Goal: Information Seeking & Learning: Learn about a topic

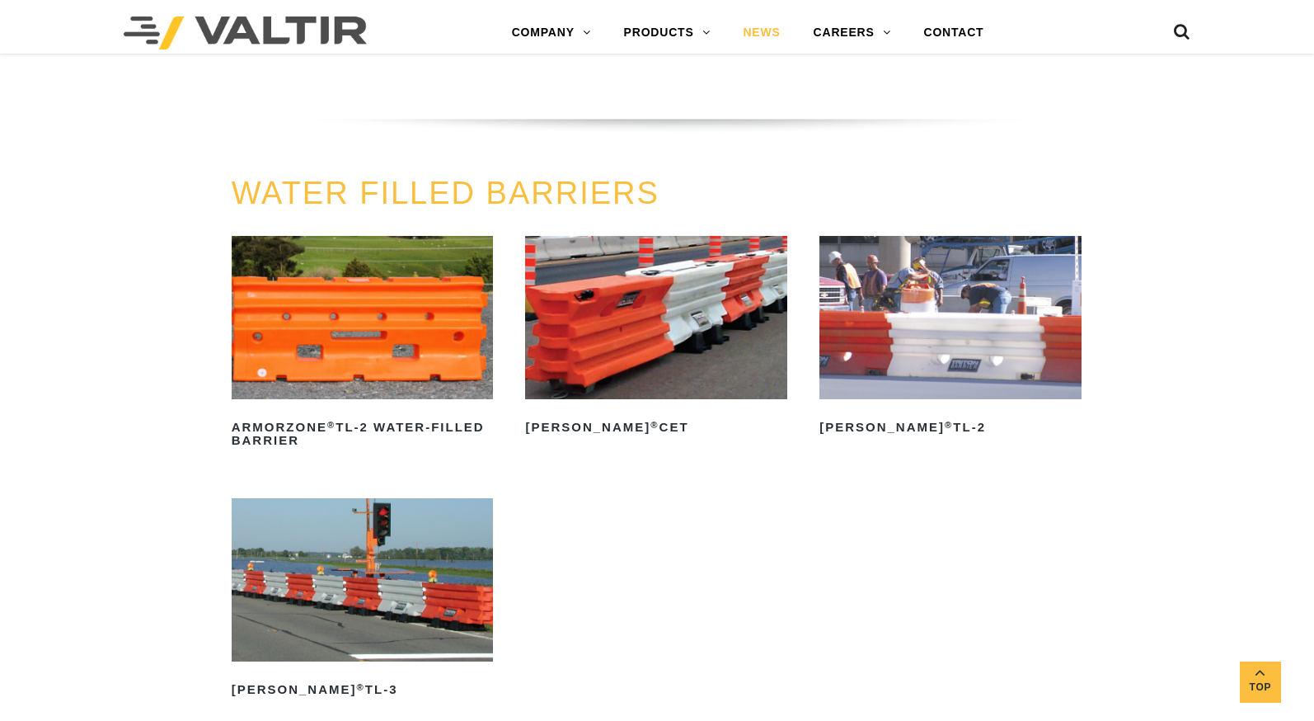
scroll to position [1933, 0]
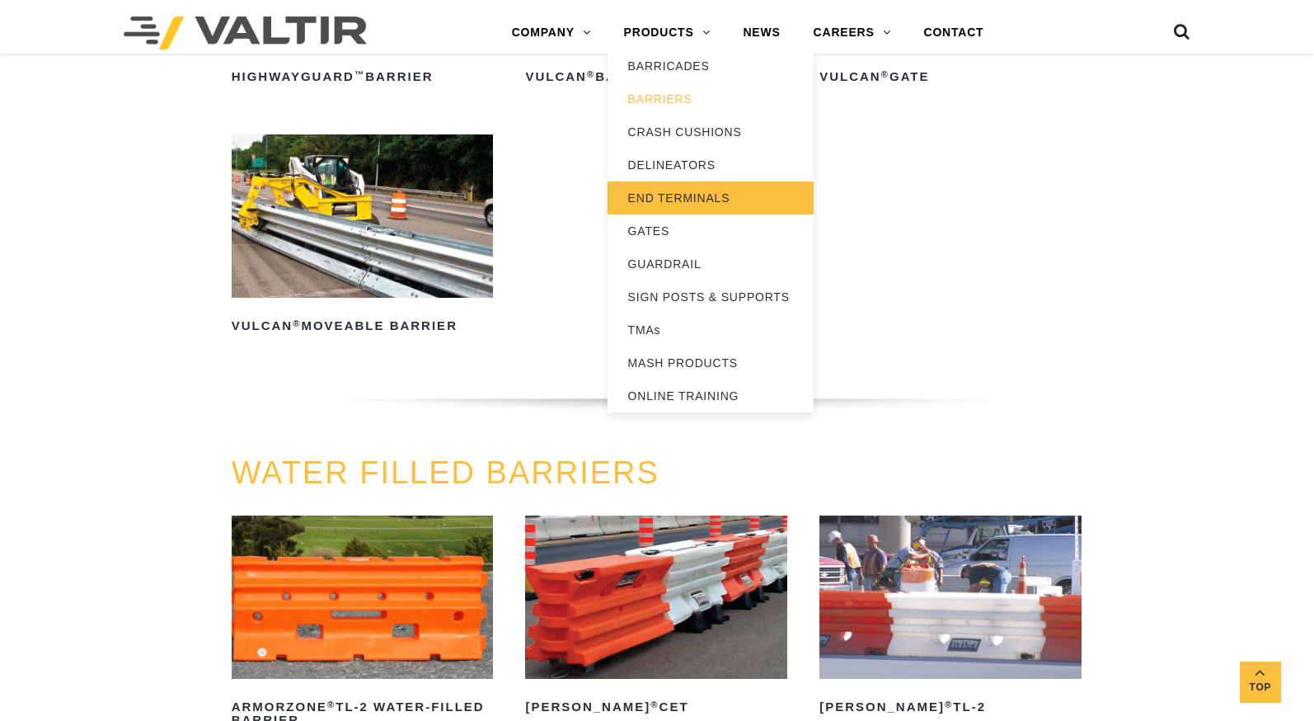
click at [699, 203] on link "END TERMINALS" at bounding box center [711, 197] width 206 height 33
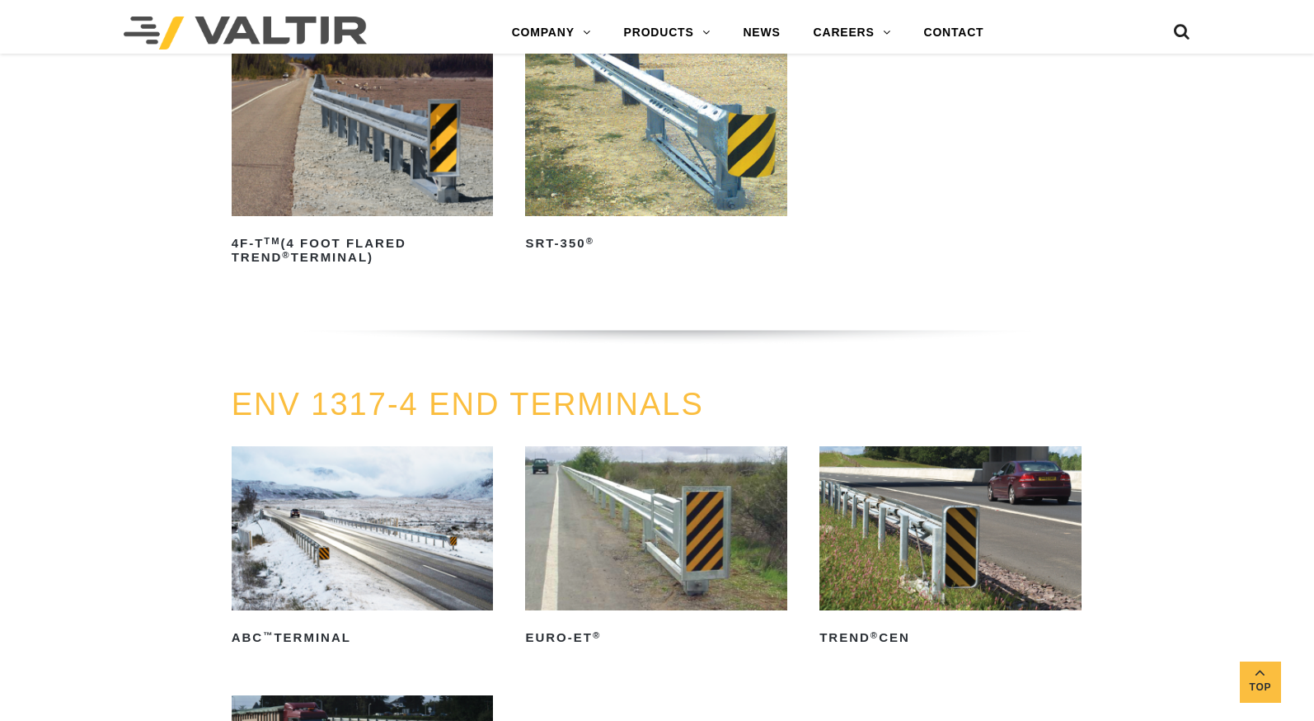
scroll to position [1567, 0]
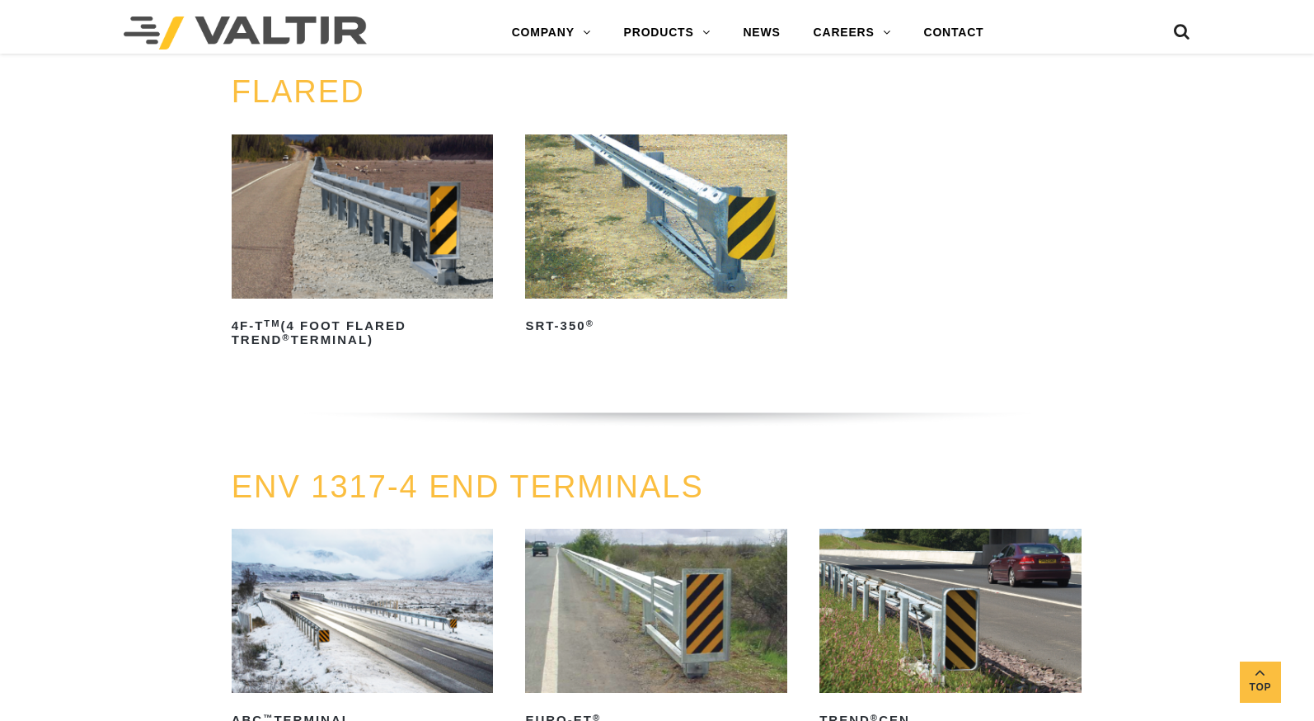
click at [333, 204] on img at bounding box center [363, 215] width 262 height 163
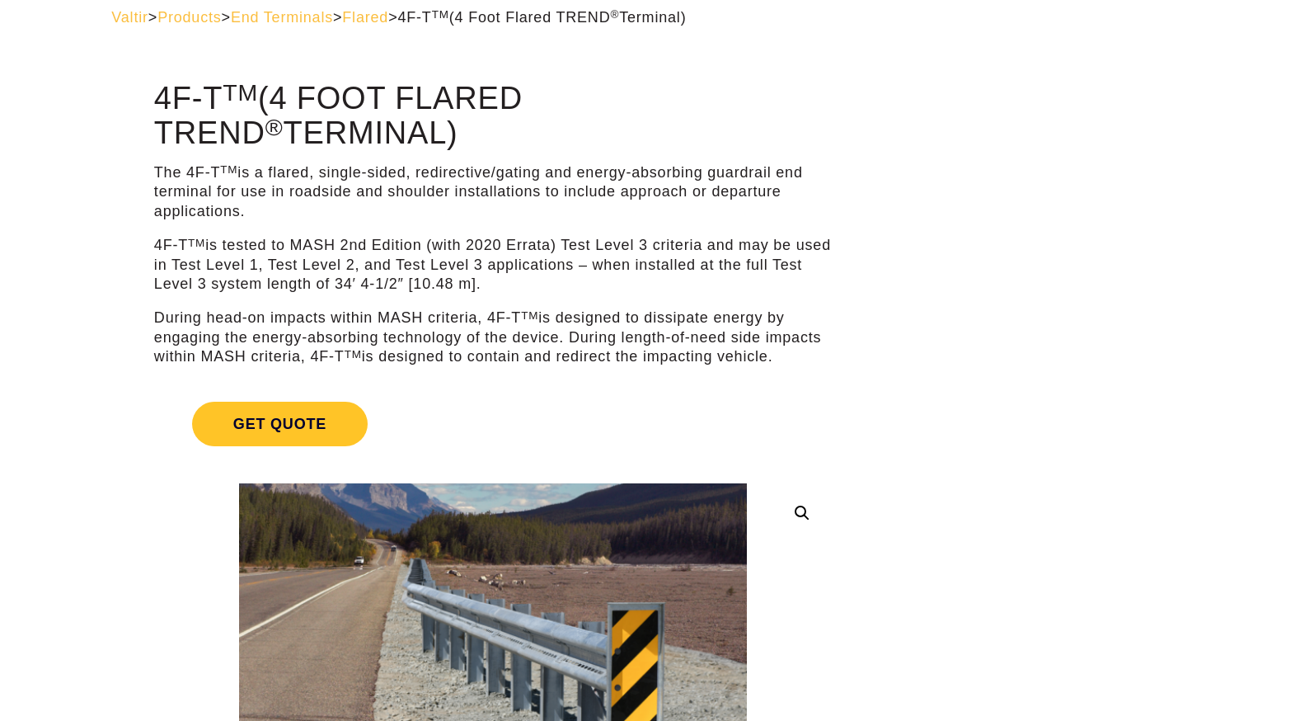
scroll to position [165, 0]
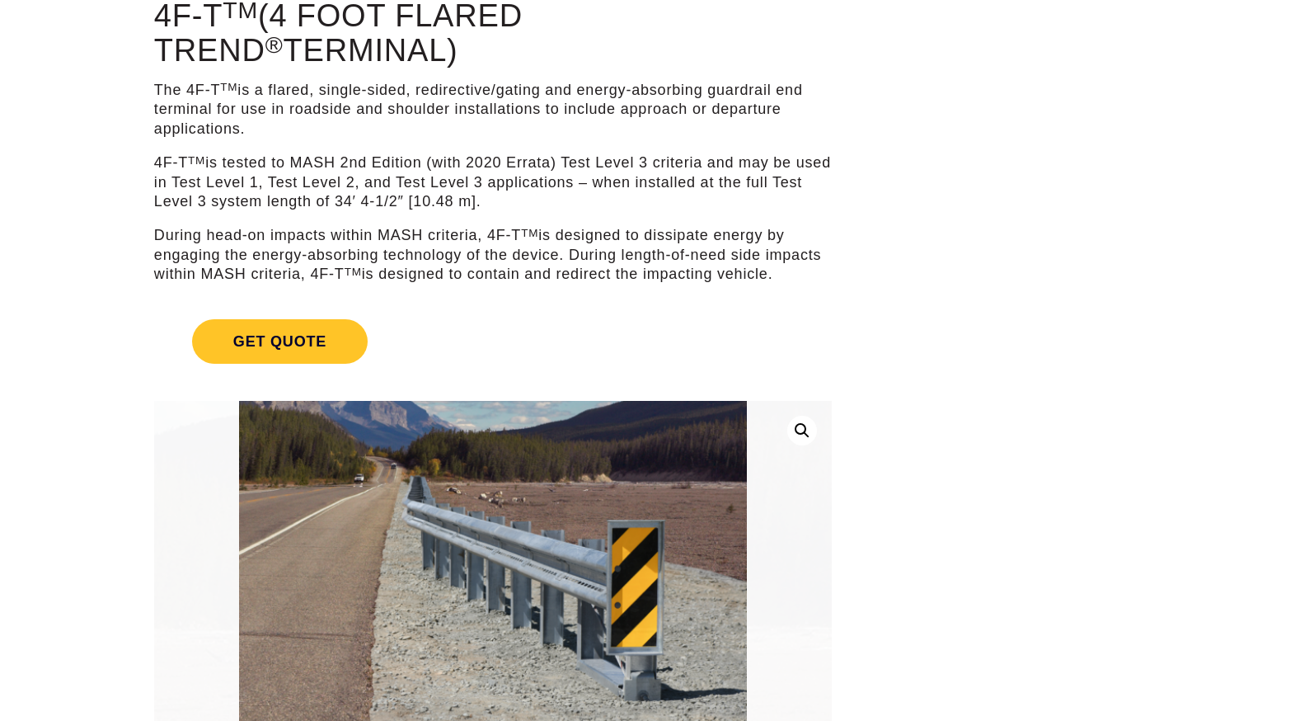
click at [788, 424] on link at bounding box center [802, 431] width 30 height 30
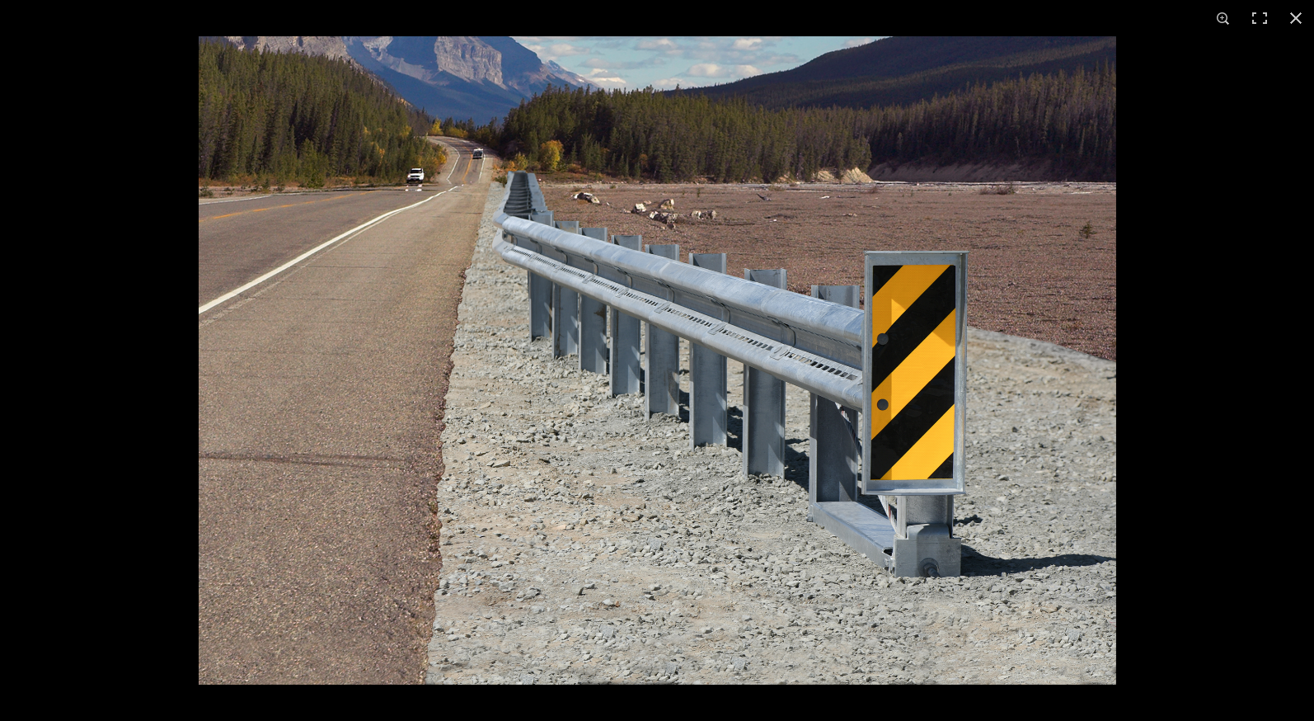
click at [789, 435] on img at bounding box center [658, 360] width 918 height 648
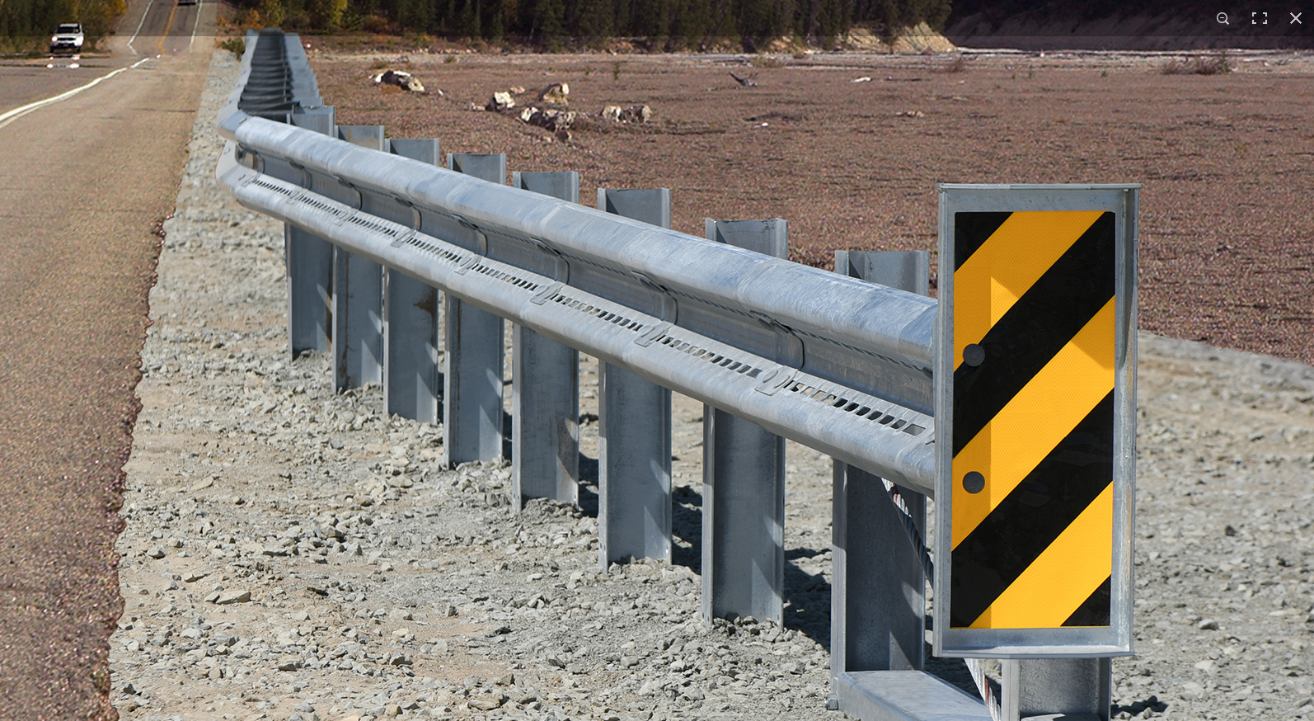
click at [809, 435] on img at bounding box center [536, 396] width 1781 height 1258
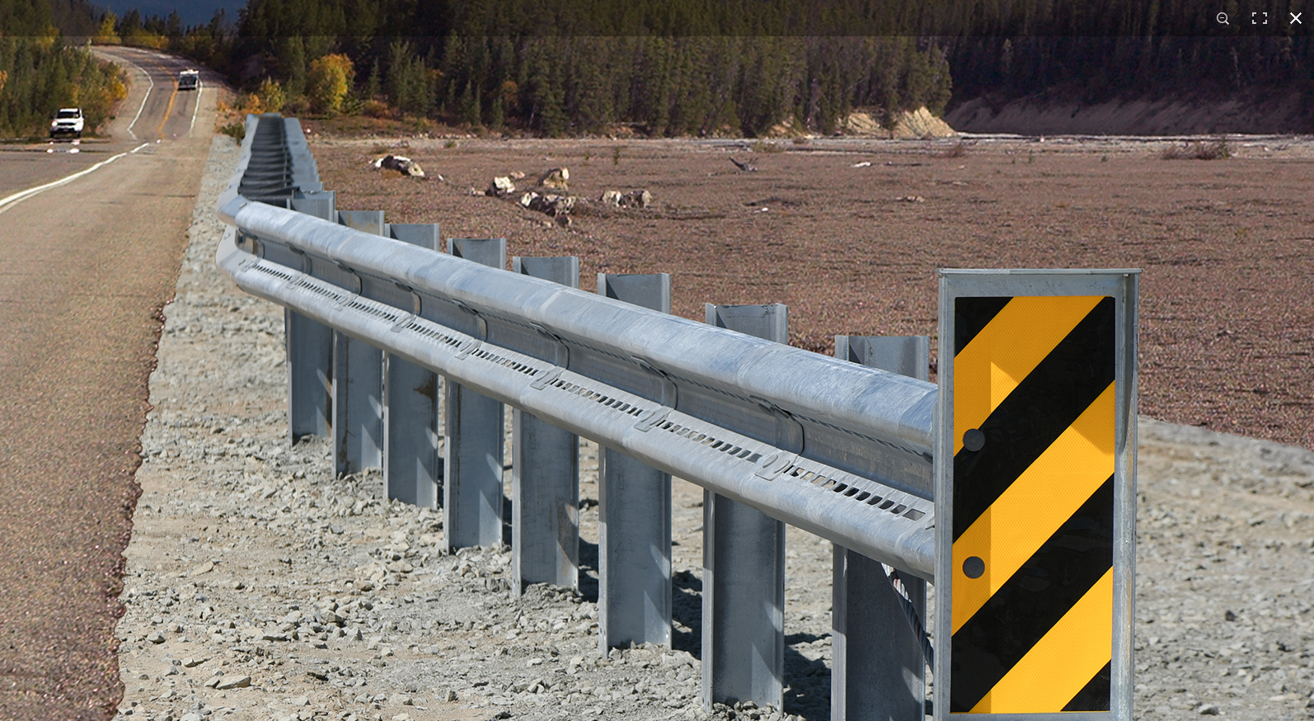
click at [1297, 19] on button "Close (Esc)" at bounding box center [1296, 18] width 36 height 36
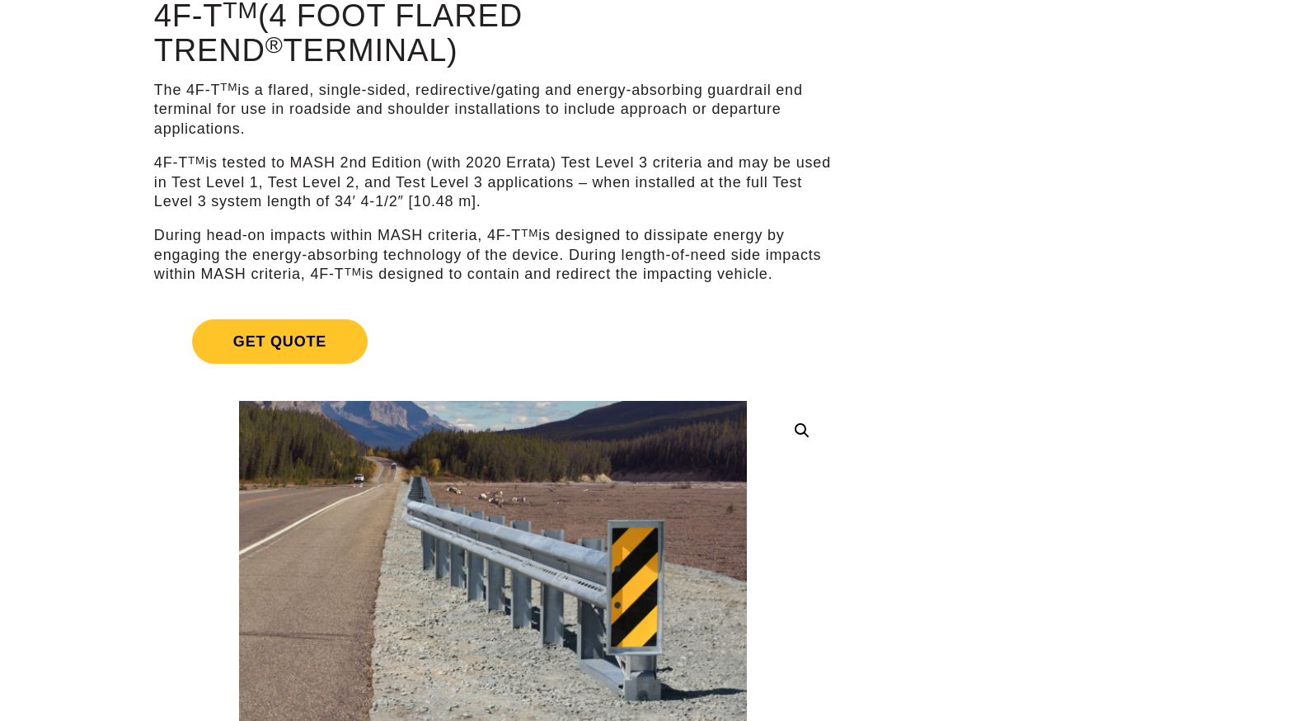
click at [310, 120] on p "The 4F-T TM is a flared, single-sided, redirective/gating and energy-absorbing …" at bounding box center [493, 110] width 678 height 58
